Goal: Register for event/course

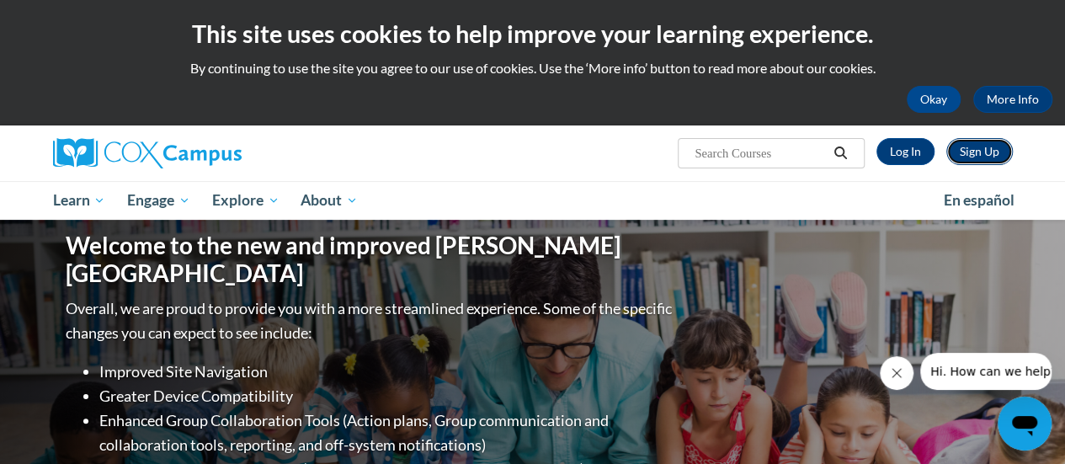
click at [979, 149] on link "Sign Up" at bounding box center [980, 151] width 67 height 27
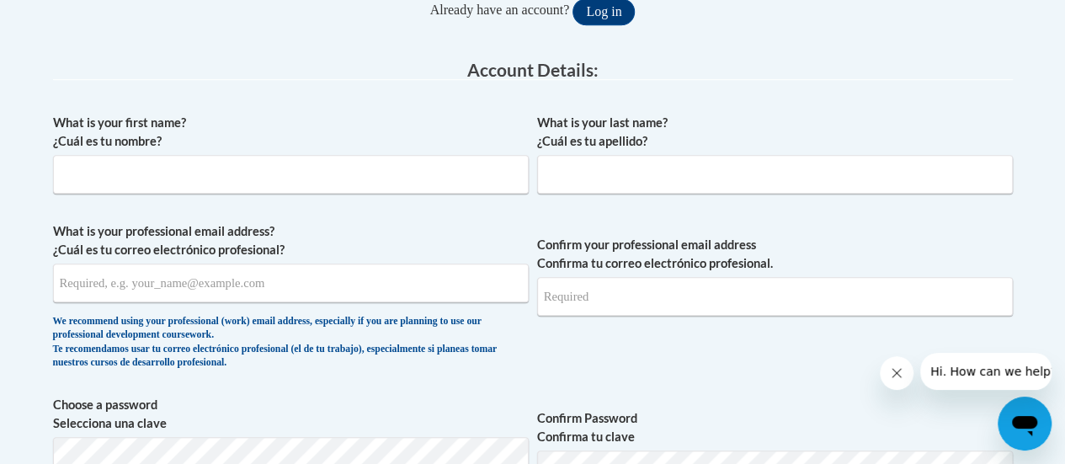
scroll to position [404, 0]
click at [385, 179] on input "What is your first name? ¿Cuál es tu nombre?" at bounding box center [291, 173] width 476 height 39
type input "Sarah"
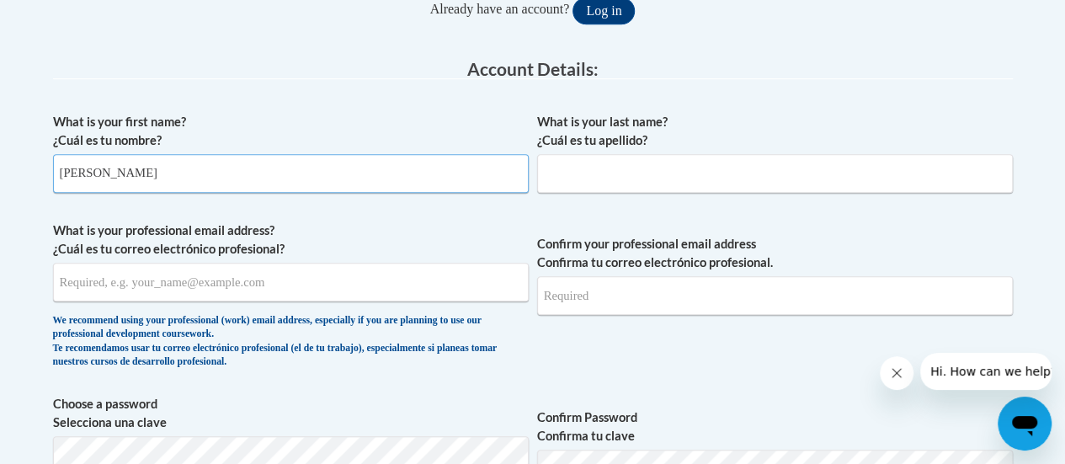
type input "Symes"
type input "ssymes@madison.k12.wi.us"
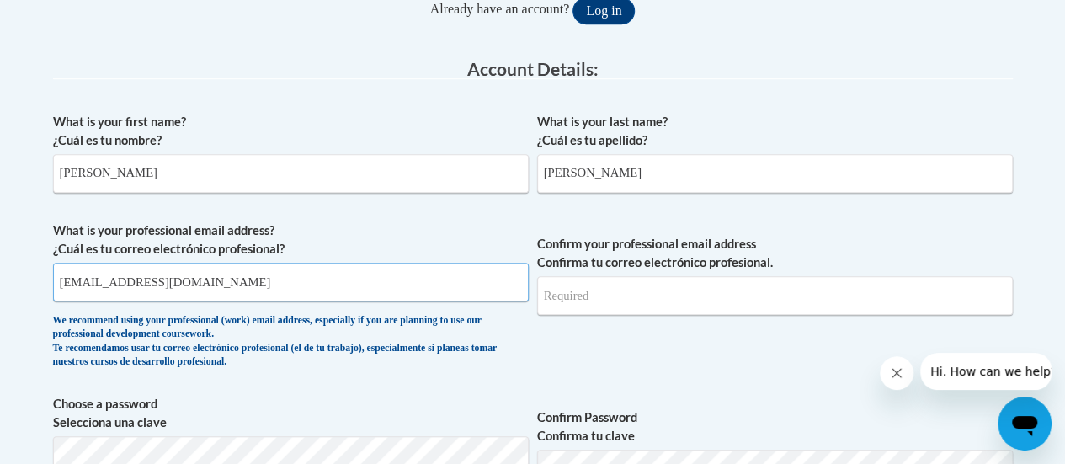
type input "ssymes@madison.k12.wi.us"
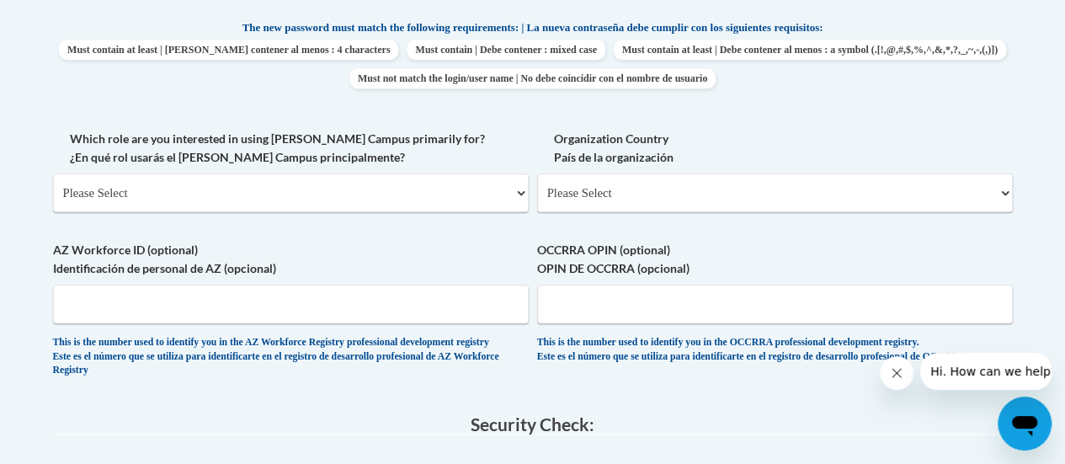
scroll to position [952, 0]
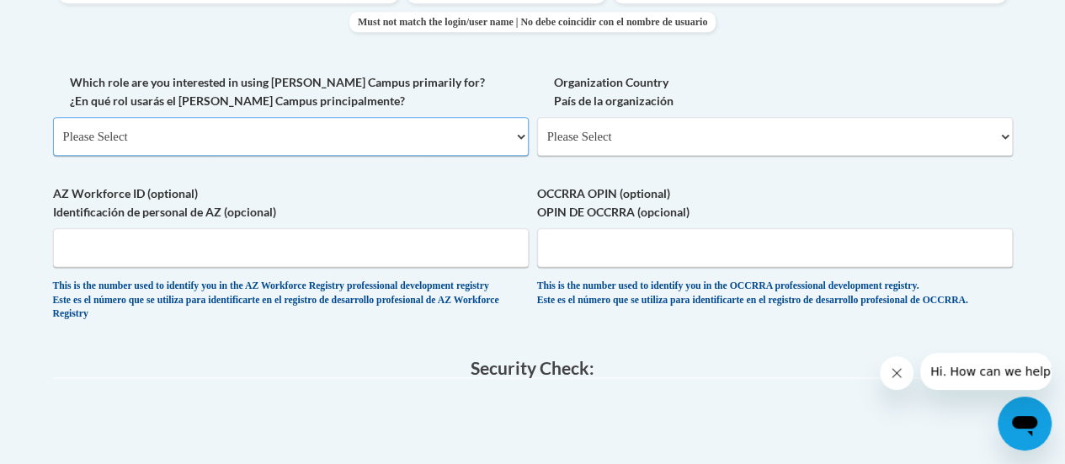
click at [381, 136] on select "Please Select College/University | Colegio/Universidad Community/Nonprofit Part…" at bounding box center [291, 136] width 476 height 39
select select "fbf2d438-af2f-41f8-98f1-81c410e29de3"
click at [53, 117] on select "Please Select College/University | Colegio/Universidad Community/Nonprofit Part…" at bounding box center [291, 136] width 476 height 39
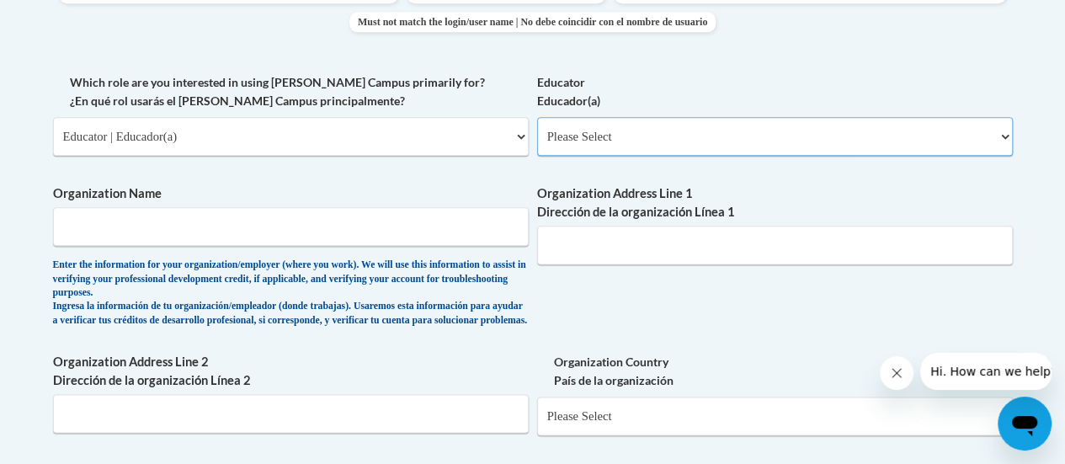
click at [582, 145] on select "Please Select Early Learning/Daycare Teacher/Family Home Care Provider | Maestr…" at bounding box center [775, 136] width 476 height 39
select select "8e40623d-54d0-45cd-9f92-5df65cd3f8cf"
click at [537, 117] on select "Please Select Early Learning/Daycare Teacher/Family Home Care Provider | Maestr…" at bounding box center [775, 136] width 476 height 39
click at [468, 220] on input "Organization Name" at bounding box center [291, 226] width 476 height 39
drag, startPoint x: 468, startPoint y: 220, endPoint x: 416, endPoint y: 225, distance: 52.5
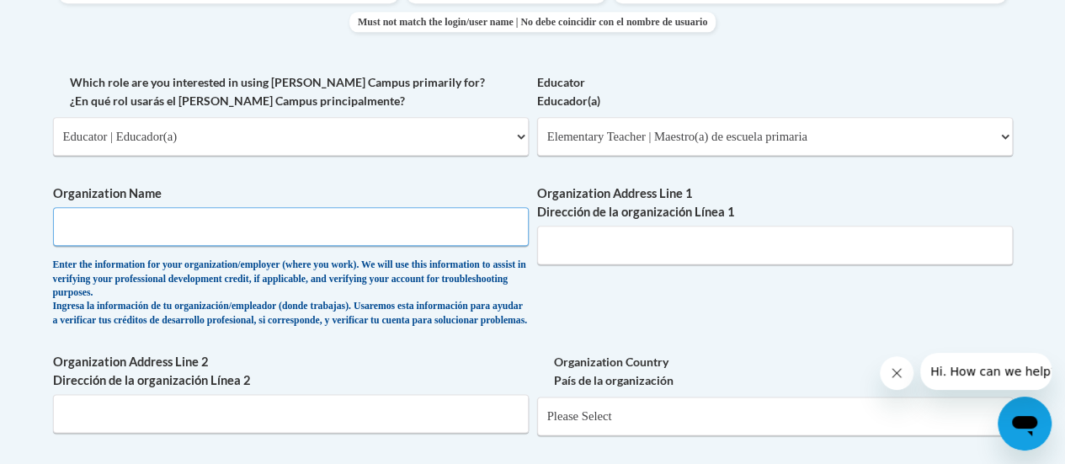
click at [468, 220] on input "Organization Name" at bounding box center [291, 226] width 476 height 39
type input "MMSD"
type input "221 Meadowlark Drive"
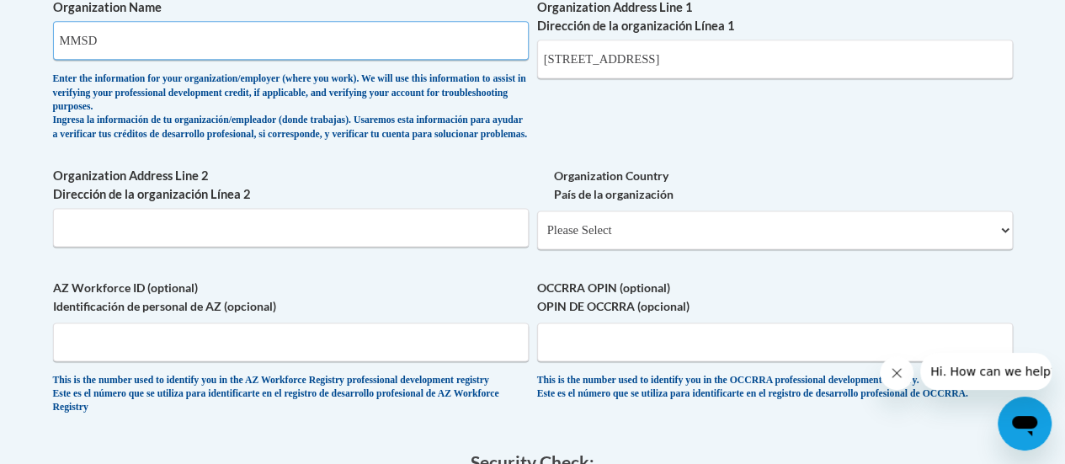
scroll to position [1143, 0]
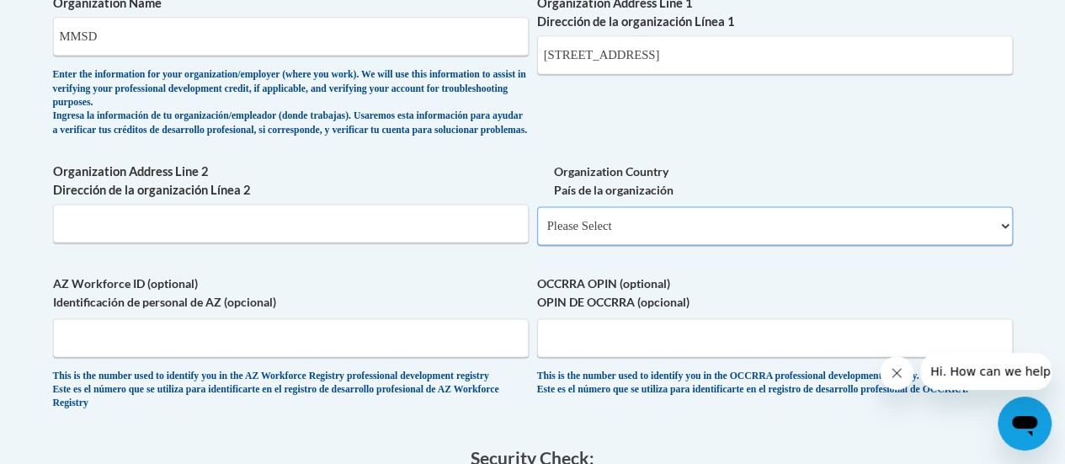
click at [572, 245] on select "Please Select United States | Estados Unidos Outside of the United States | Fue…" at bounding box center [775, 225] width 476 height 39
select select "ad49bcad-a171-4b2e-b99c-48b446064914"
click at [537, 219] on select "Please Select United States | Estados Unidos Outside of the United States | Fue…" at bounding box center [775, 225] width 476 height 39
select select
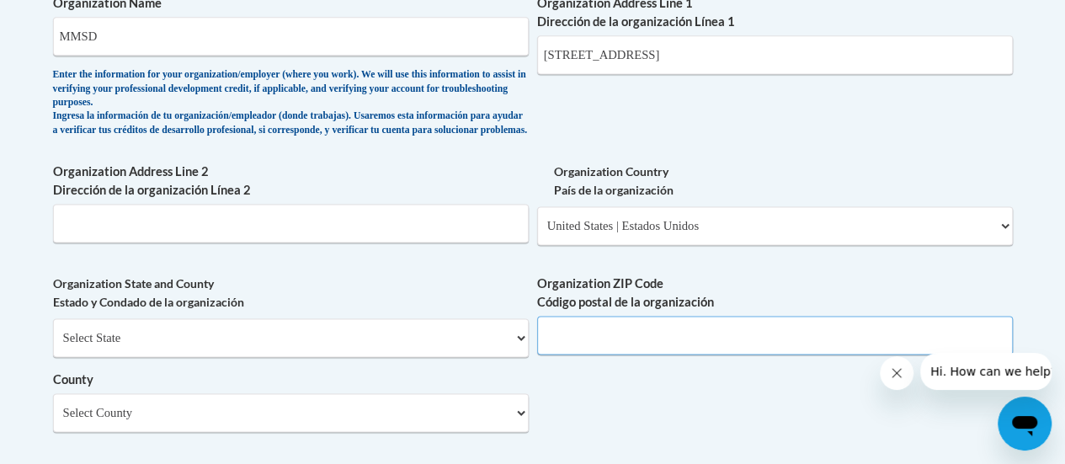
click at [585, 342] on input "Organization ZIP Code Código postal de la organización" at bounding box center [775, 335] width 476 height 39
type input "53714"
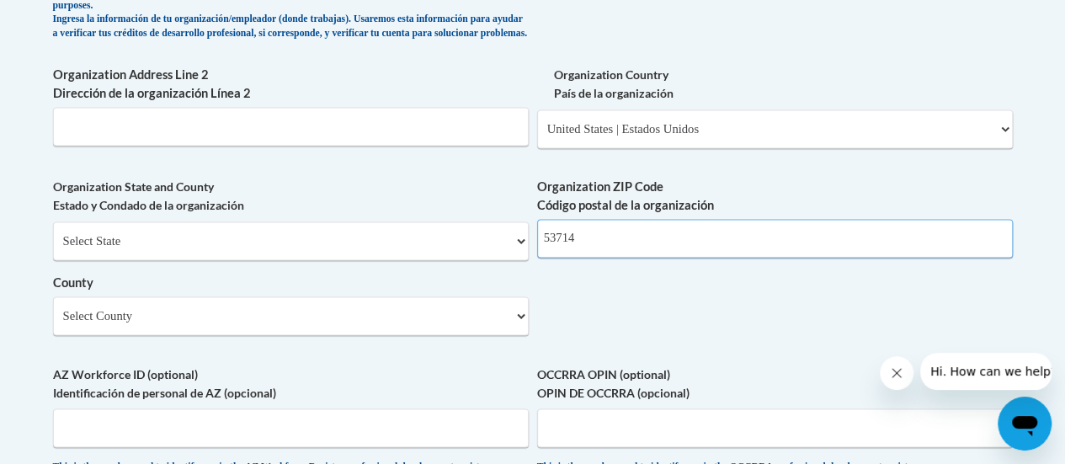
scroll to position [1314, 0]
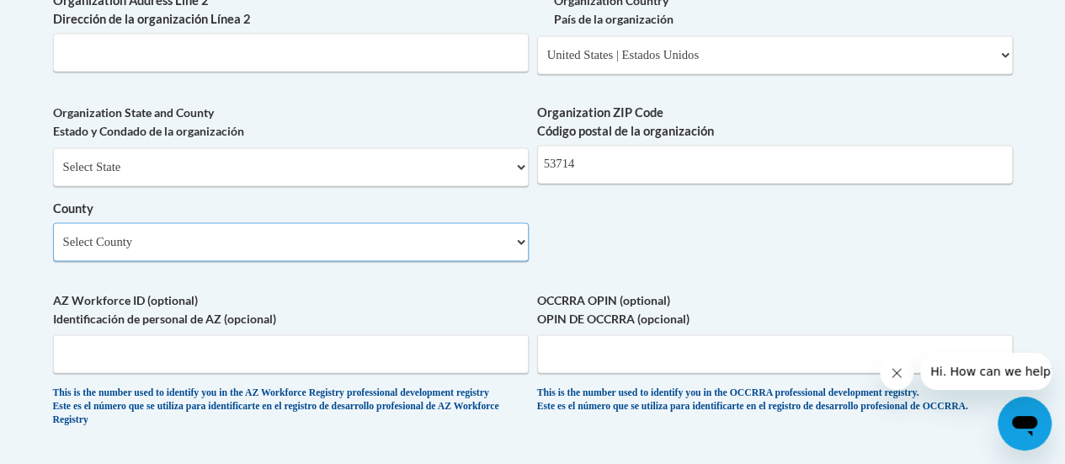
click at [509, 255] on select "Select County Adams Ashland Barron Bayfield Brown Buffalo Burnett Calumet Chipp…" at bounding box center [291, 241] width 476 height 39
select select "Dane"
click at [53, 235] on select "Select County Adams Ashland Barron Bayfield Brown Buffalo Burnett Calumet Chipp…" at bounding box center [291, 241] width 476 height 39
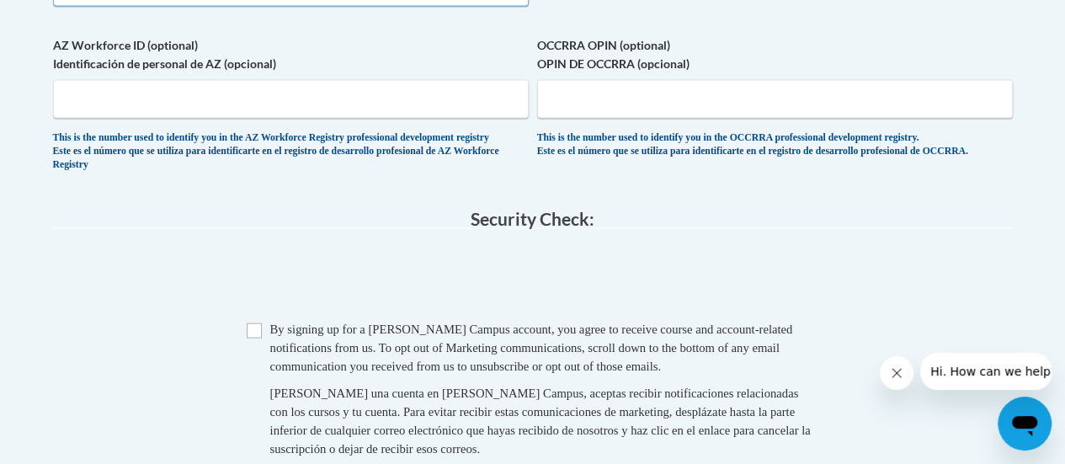
scroll to position [1570, 0]
click at [253, 337] on input "Checkbox" at bounding box center [254, 329] width 15 height 15
checkbox input "true"
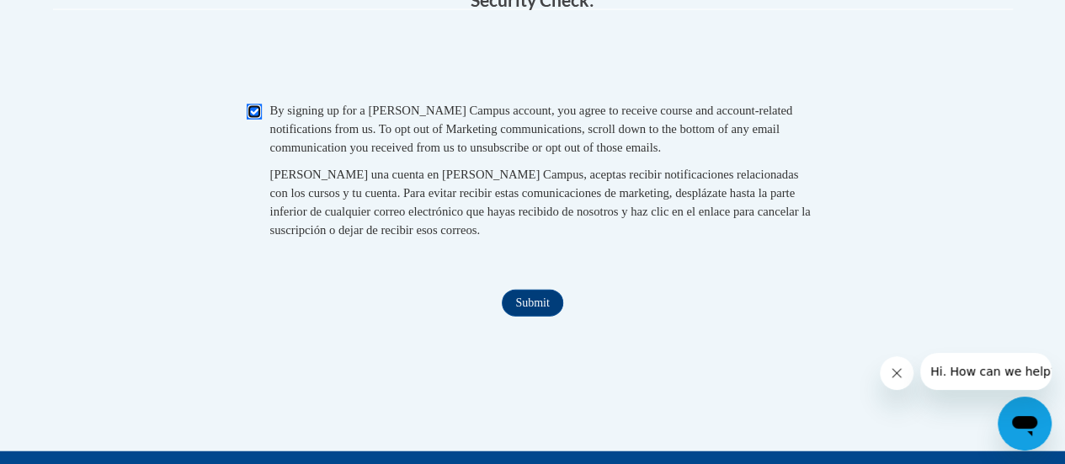
scroll to position [1789, 0]
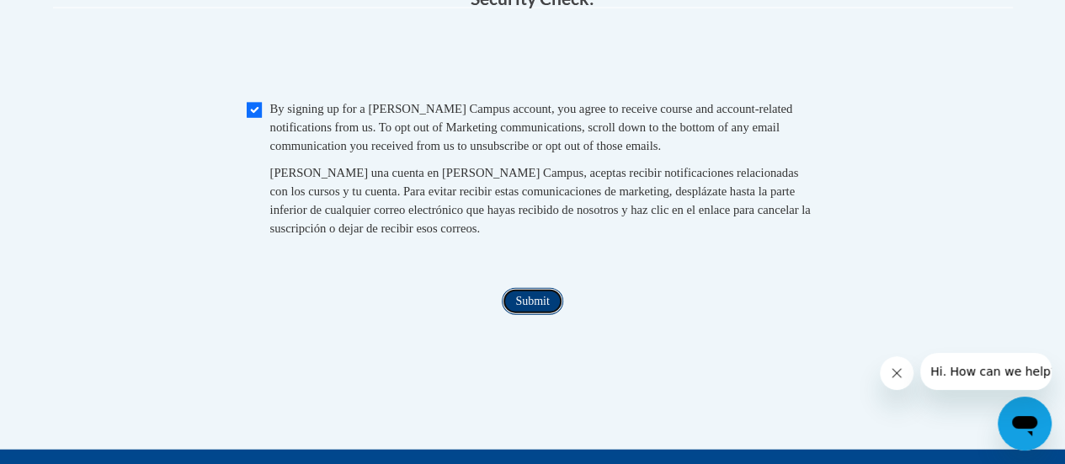
click at [525, 315] on input "Submit" at bounding box center [532, 301] width 61 height 27
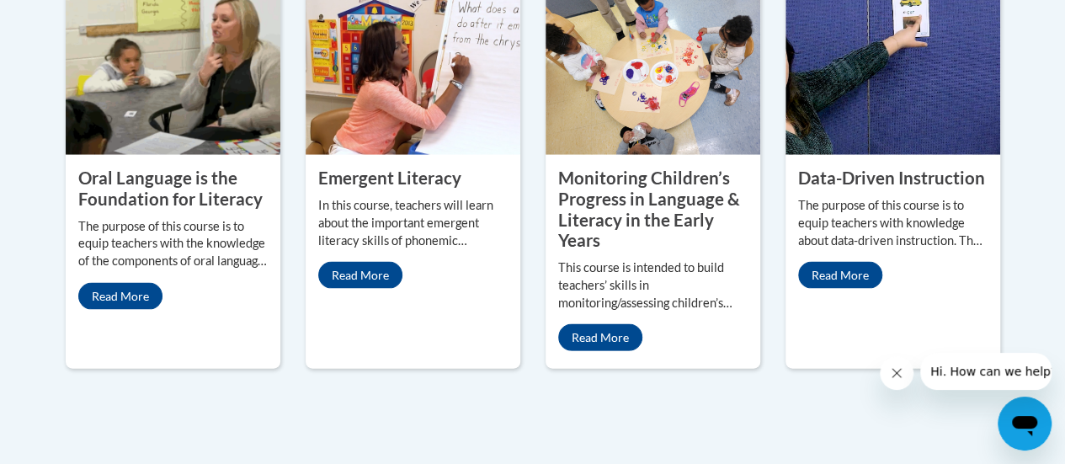
scroll to position [1650, 0]
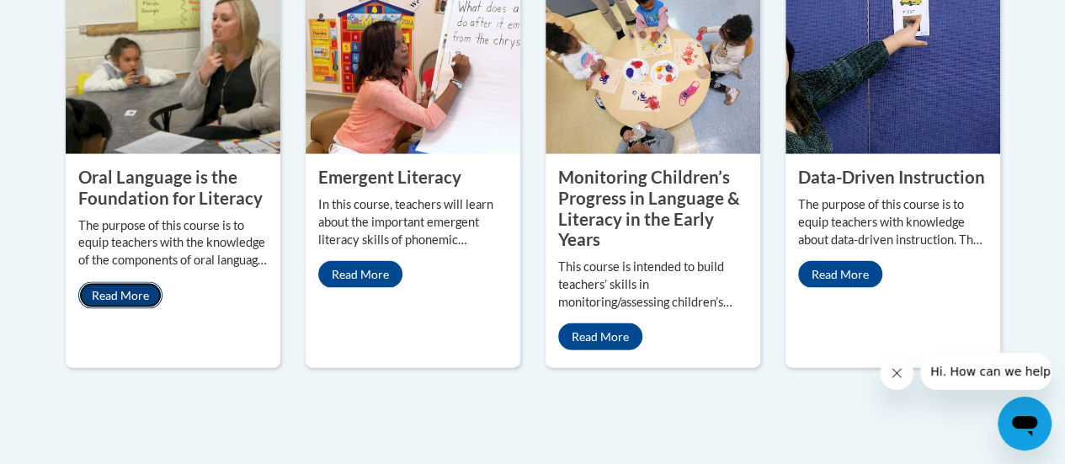
click at [129, 282] on link "Read More" at bounding box center [120, 295] width 84 height 27
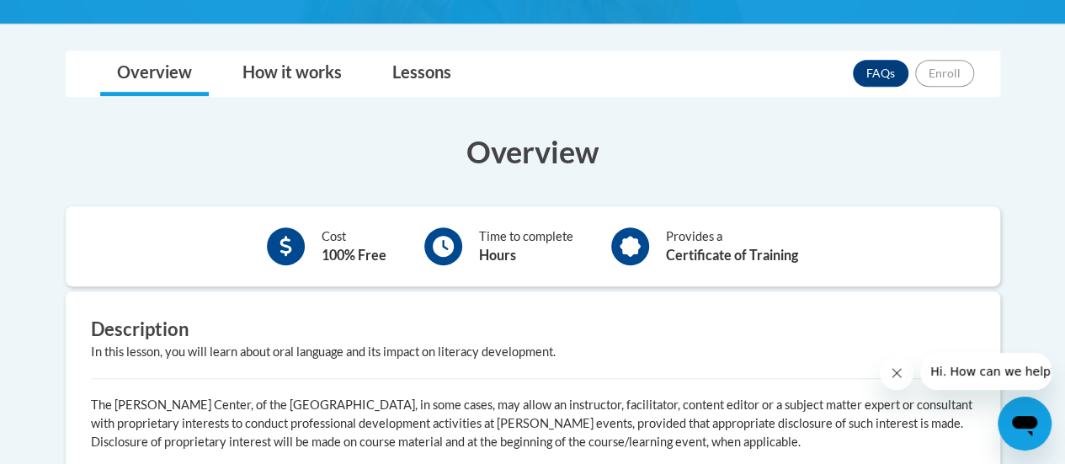
scroll to position [406, 0]
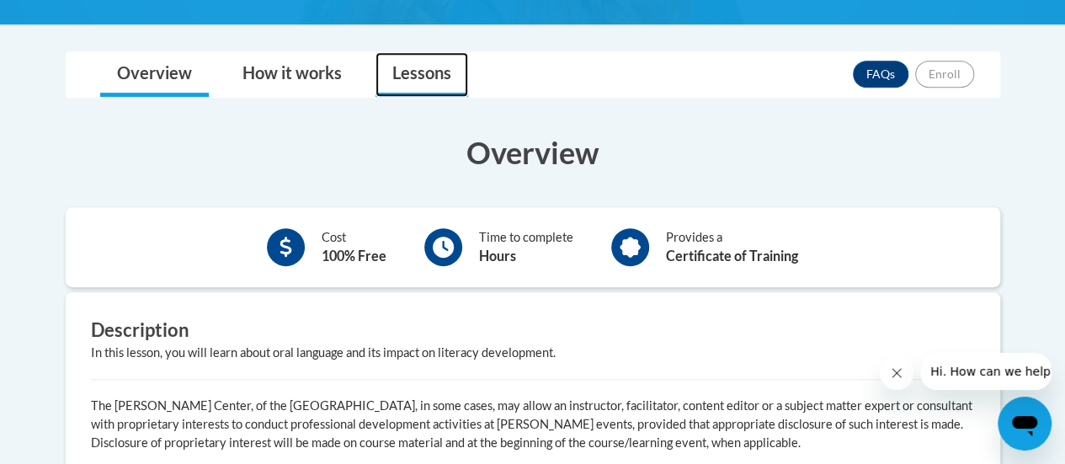
click at [429, 84] on link "Lessons" at bounding box center [422, 74] width 93 height 45
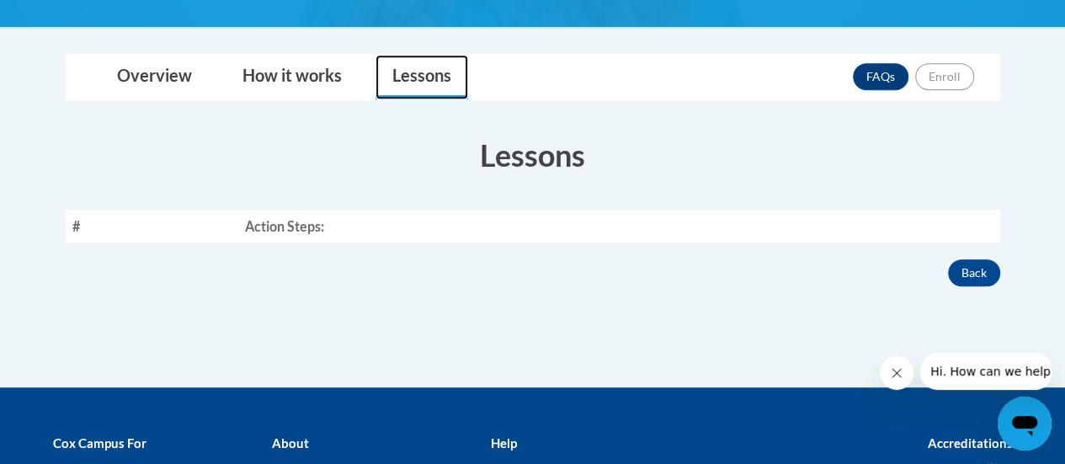
scroll to position [403, 0]
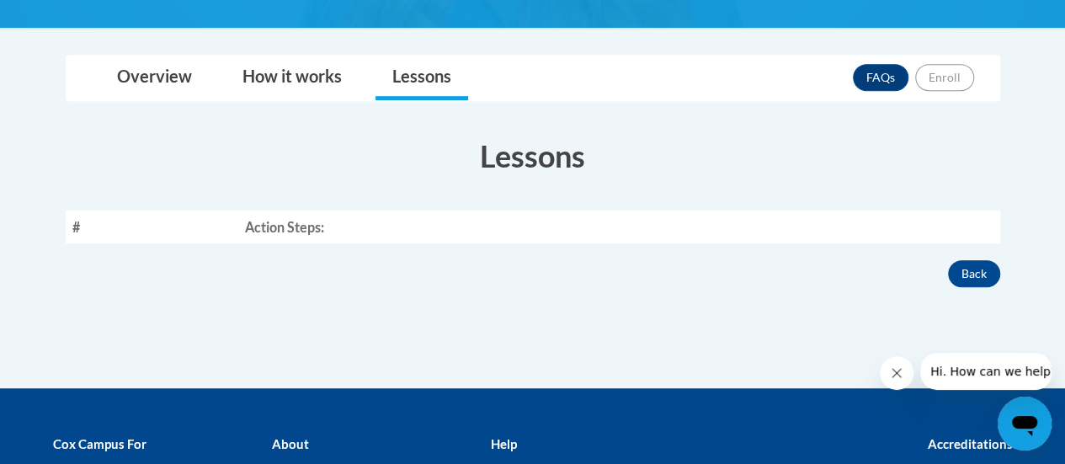
click at [338, 228] on th "Action Steps:" at bounding box center [618, 227] width 761 height 33
click at [311, 67] on link "How it works" at bounding box center [292, 78] width 133 height 45
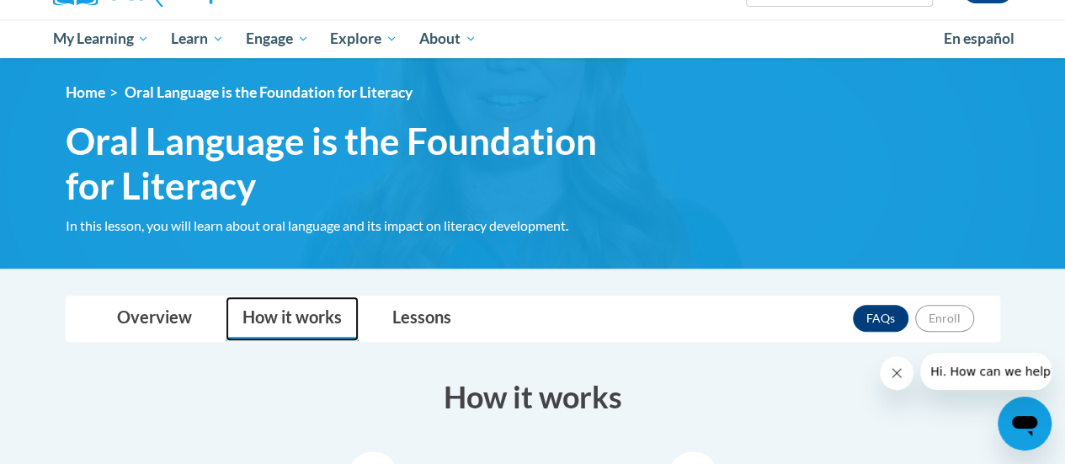
scroll to position [115, 0]
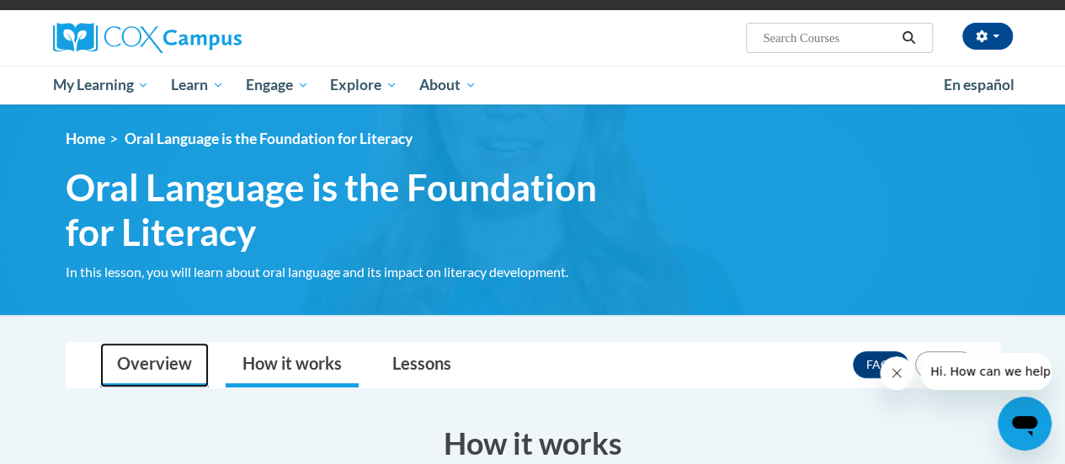
click at [151, 366] on link "Overview" at bounding box center [154, 365] width 109 height 45
click at [162, 358] on link "Overview" at bounding box center [154, 365] width 109 height 45
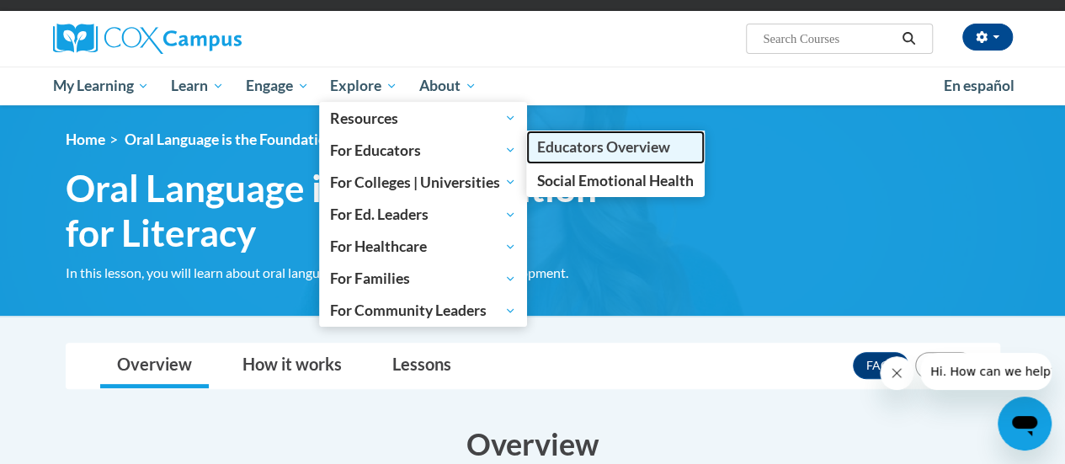
click at [568, 147] on span "Educators Overview" at bounding box center [603, 147] width 133 height 18
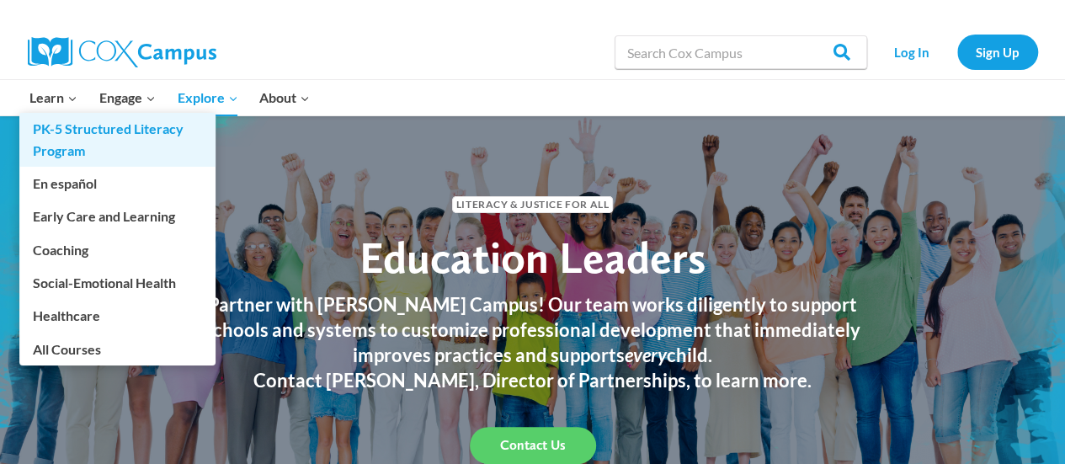
click at [79, 137] on link "PK-5 Structured Literacy Program" at bounding box center [117, 140] width 196 height 54
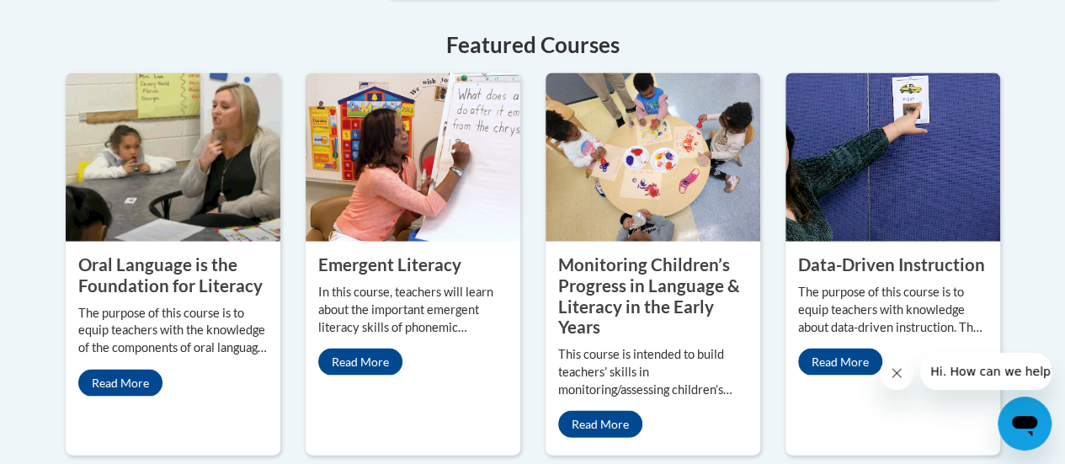
scroll to position [1564, 0]
